Goal: Book appointment/travel/reservation

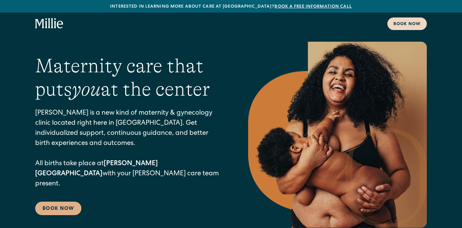
click at [401, 18] on link "Book now" at bounding box center [408, 23] width 40 height 13
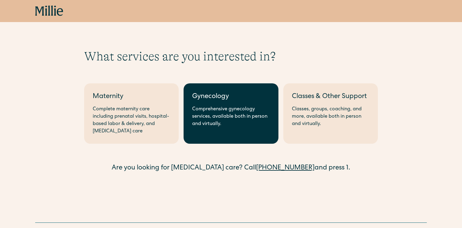
click at [223, 116] on div "Comprehensive gynecology services, available both in person and virtually." at bounding box center [230, 117] width 77 height 22
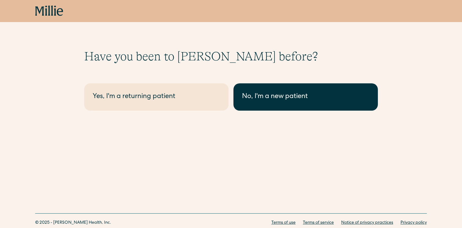
click at [293, 94] on div "No, I'm a new patient" at bounding box center [305, 97] width 127 height 10
click at [283, 103] on link "No, I'm a new patient" at bounding box center [306, 96] width 145 height 27
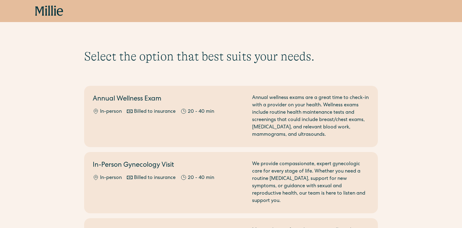
click at [294, 95] on div "Annual wellness exams are a great time to check-in with a provider on your heal…" at bounding box center [310, 116] width 117 height 44
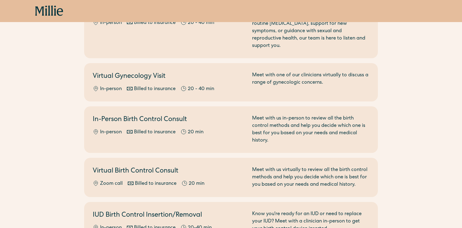
scroll to position [156, 0]
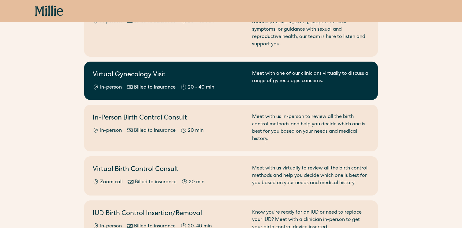
click at [131, 70] on h2 "Virtual Gynecology Visit" at bounding box center [169, 75] width 152 height 10
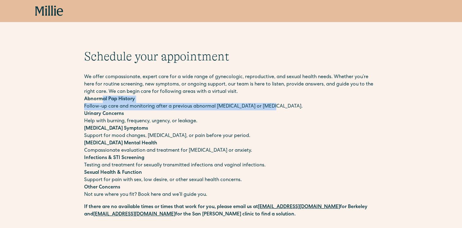
drag, startPoint x: 225, startPoint y: 110, endPoint x: 283, endPoint y: 108, distance: 58.5
click at [283, 108] on p "Abnormal Pap History Follow-up care and monitoring after a previous abnormal [M…" at bounding box center [231, 103] width 294 height 15
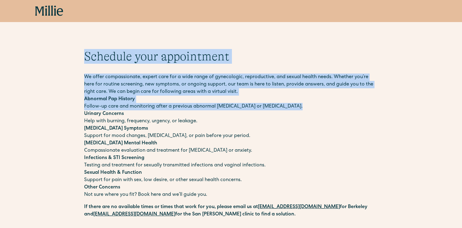
drag, startPoint x: 283, startPoint y: 108, endPoint x: 78, endPoint y: 56, distance: 211.5
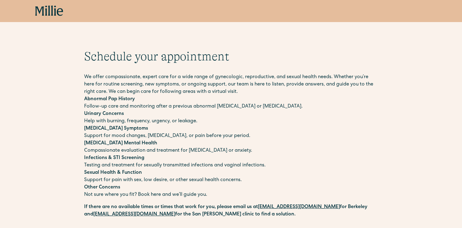
click at [46, 9] on icon at bounding box center [49, 11] width 28 height 11
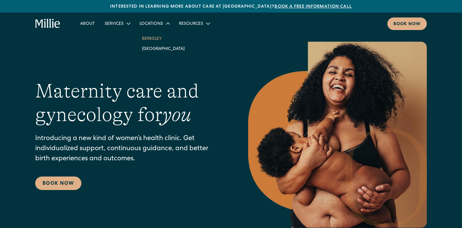
click at [149, 39] on link "Berkeley" at bounding box center [163, 38] width 53 height 10
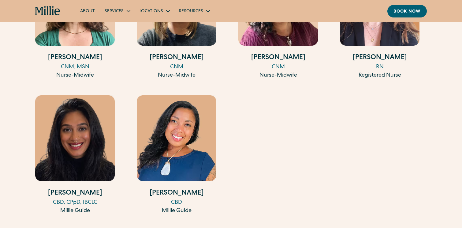
scroll to position [974, 0]
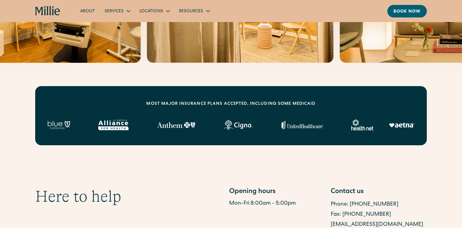
scroll to position [0, 0]
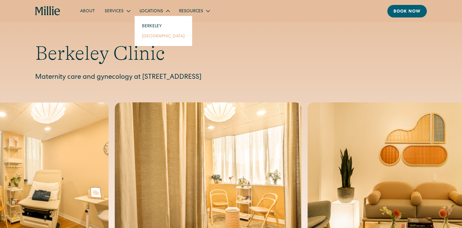
click at [154, 39] on link "[GEOGRAPHIC_DATA]" at bounding box center [163, 36] width 53 height 10
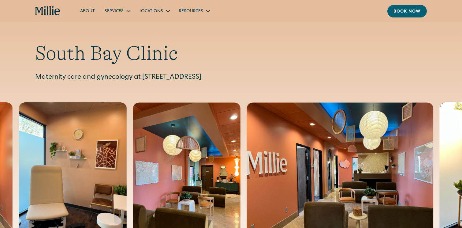
click at [57, 5] on div "About Services Maternity Gynecology Classes & Other Support Locations [GEOGRAPH…" at bounding box center [231, 11] width 392 height 13
